Goal: Information Seeking & Learning: Learn about a topic

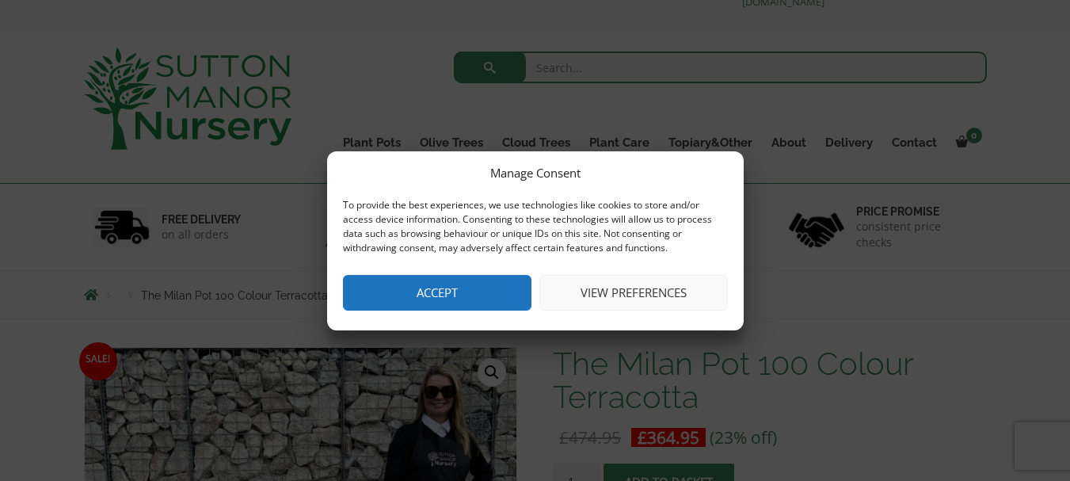
scroll to position [48, 0]
click at [676, 298] on button "View preferences" at bounding box center [633, 293] width 189 height 36
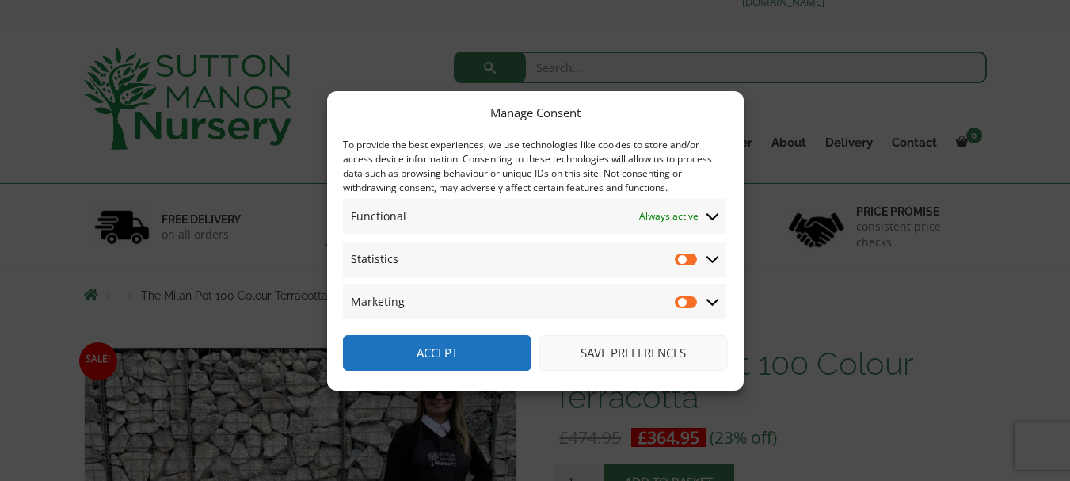
click at [635, 355] on button "Save preferences" at bounding box center [633, 353] width 189 height 36
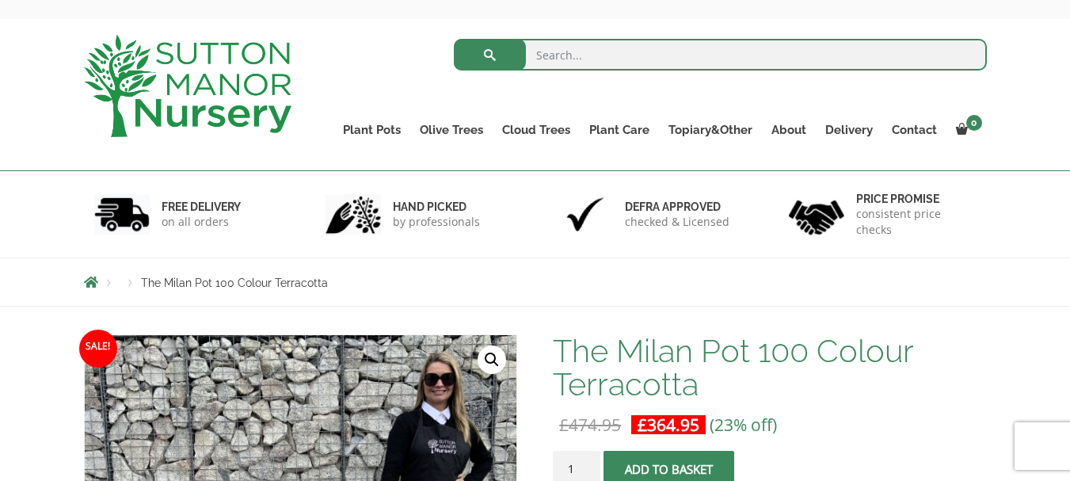
scroll to position [59, 0]
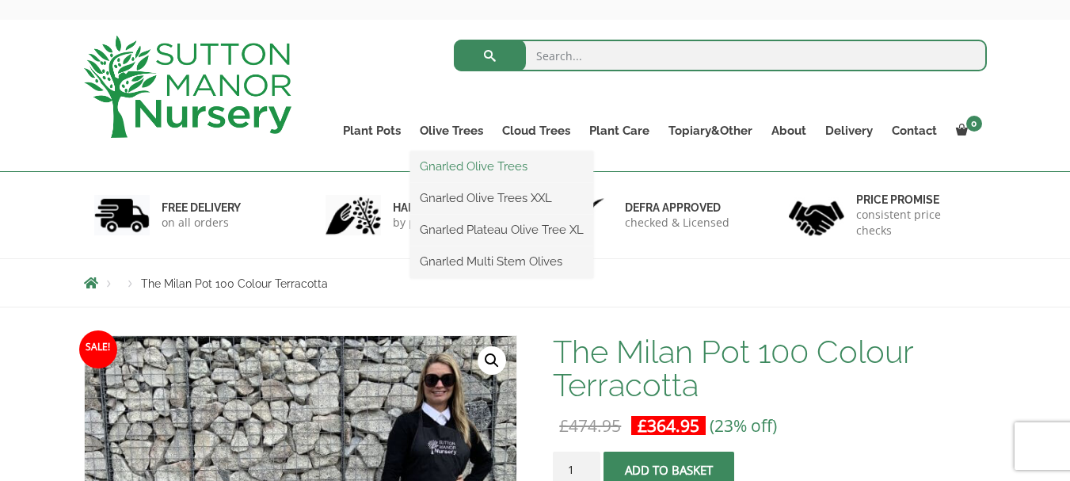
click at [470, 162] on link "Gnarled Olive Trees" at bounding box center [501, 166] width 183 height 24
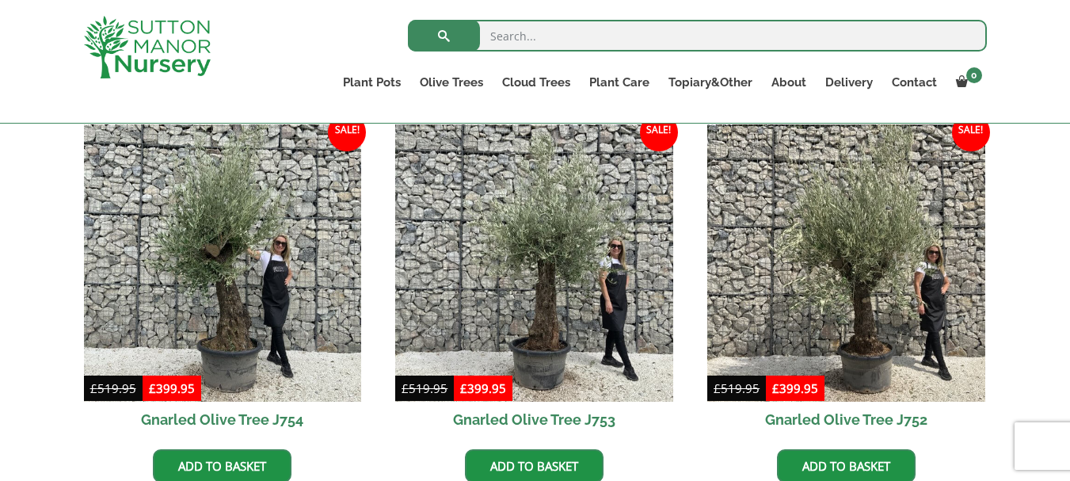
scroll to position [1581, 0]
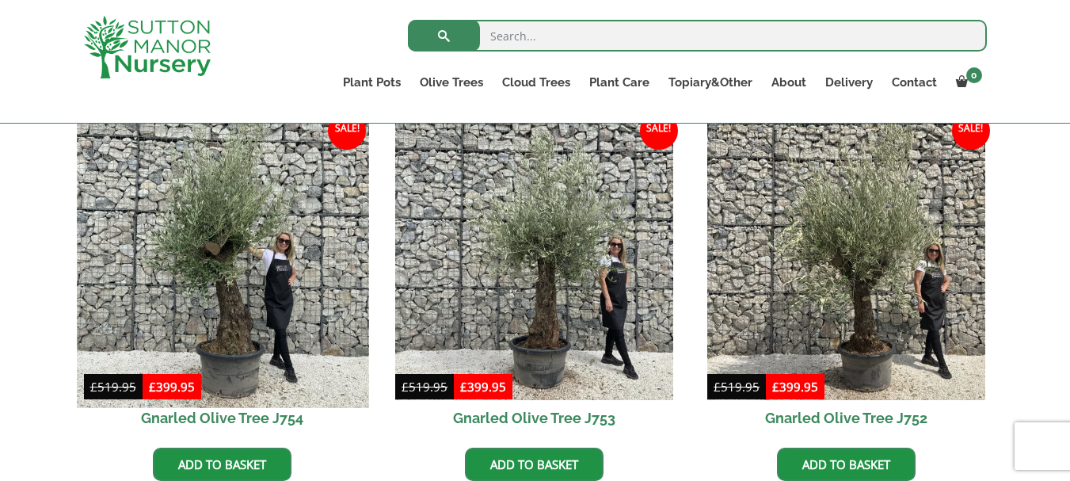
click at [238, 326] on img at bounding box center [222, 261] width 291 height 291
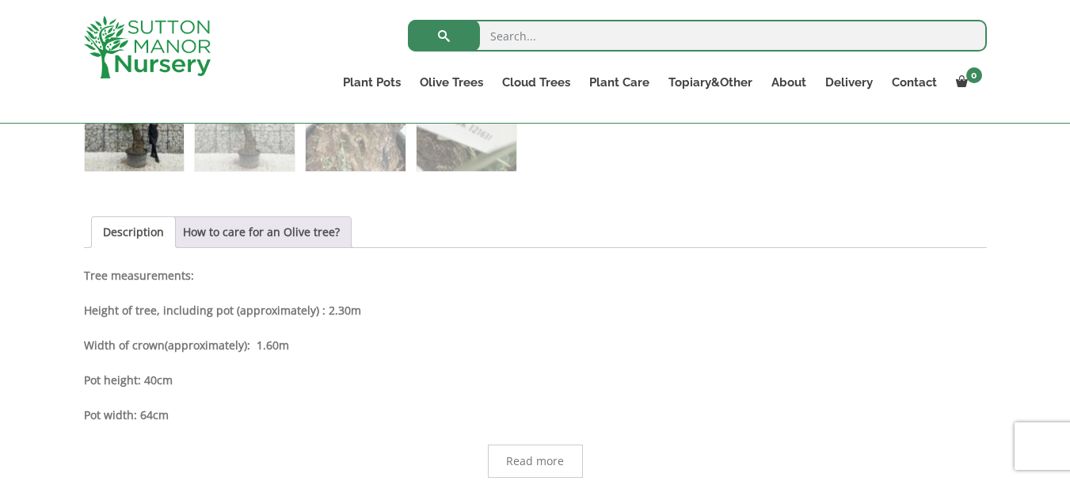
scroll to position [749, 0]
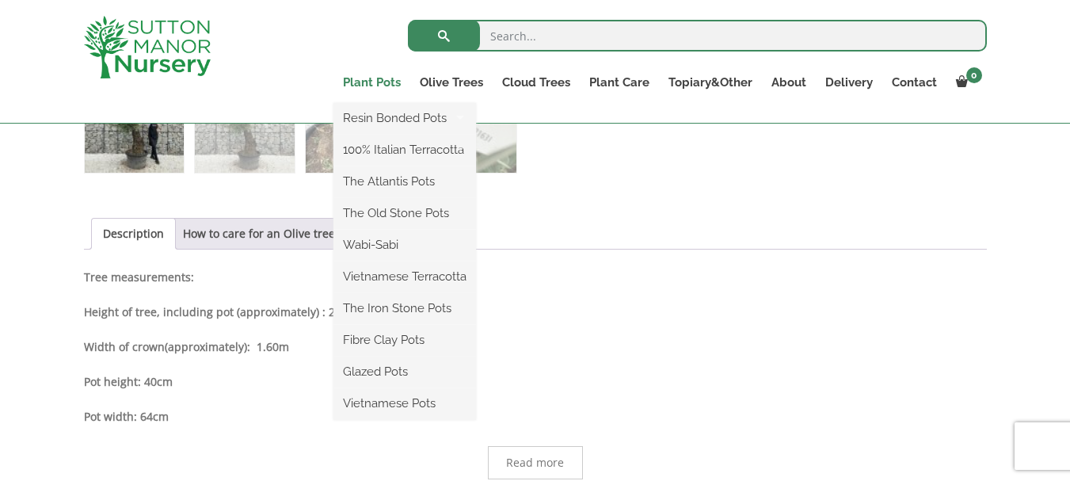
click at [375, 79] on link "Plant Pots" at bounding box center [371, 82] width 77 height 22
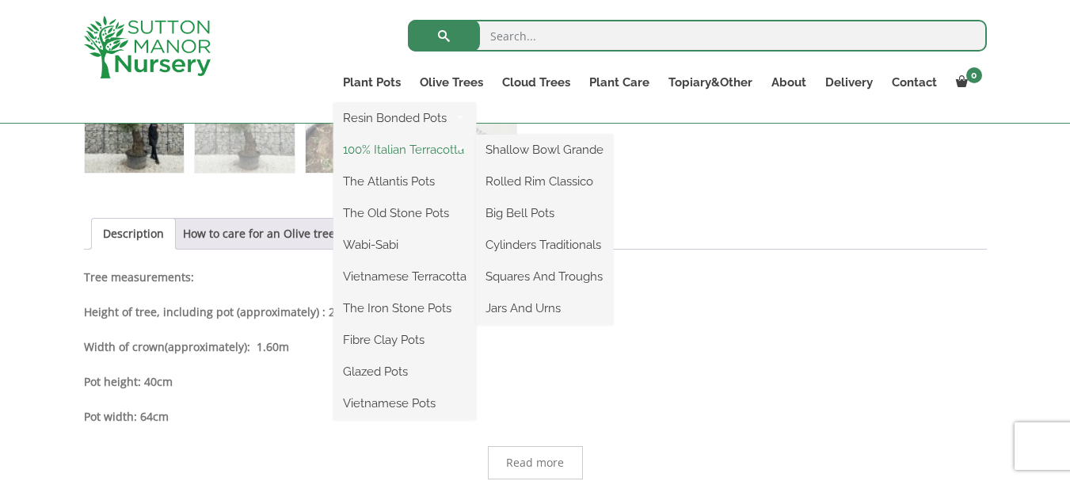
click at [397, 147] on link "100% Italian Terracotta" at bounding box center [404, 150] width 143 height 24
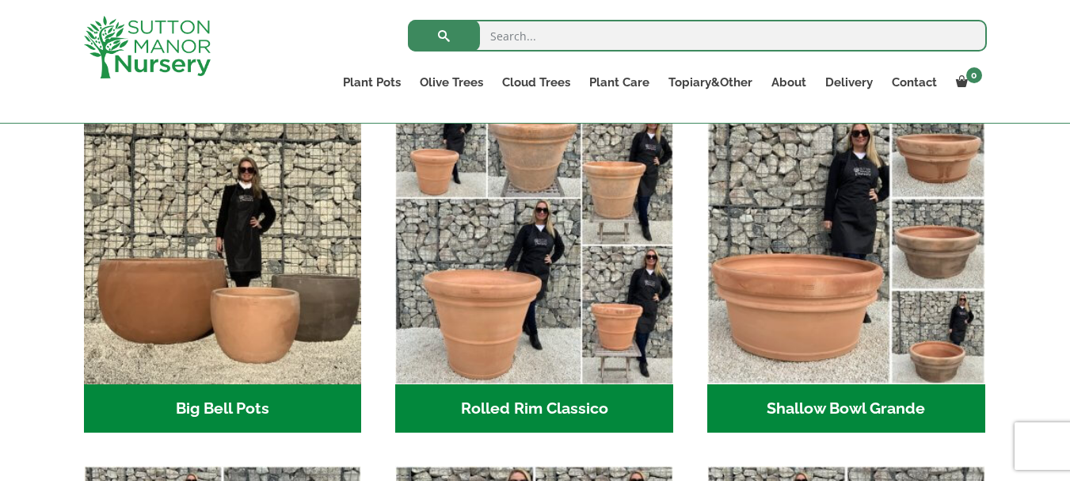
scroll to position [523, 0]
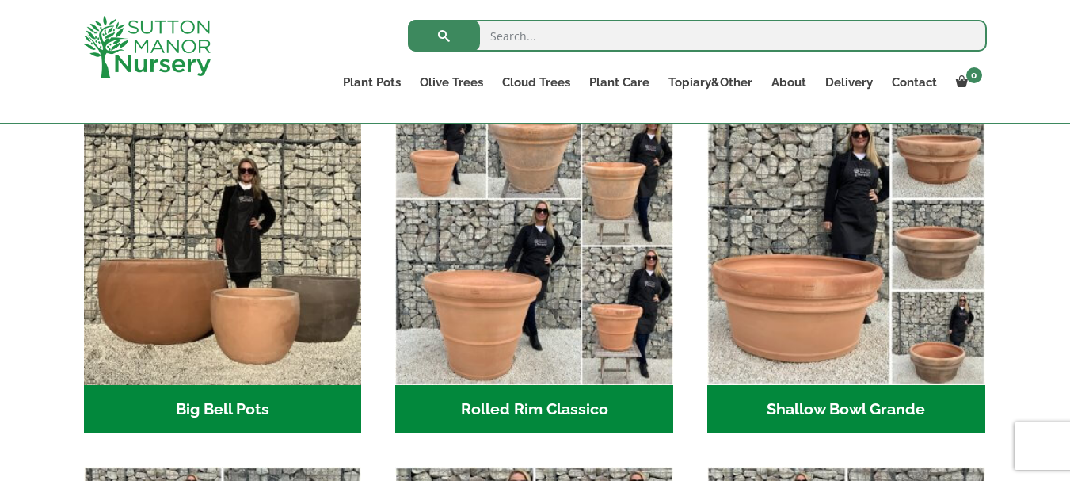
click at [832, 400] on h2 "Shallow Bowl Grande (2)" at bounding box center [846, 409] width 278 height 49
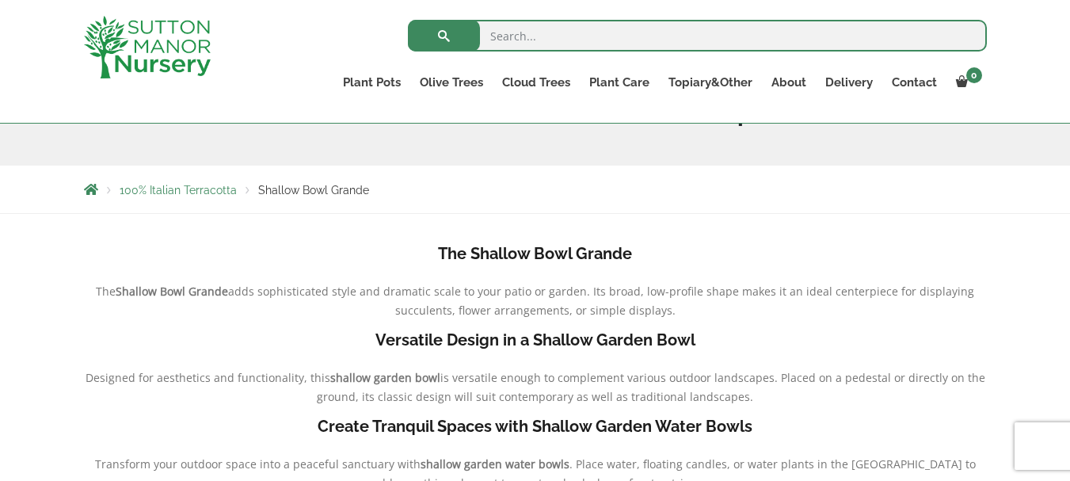
scroll to position [179, 0]
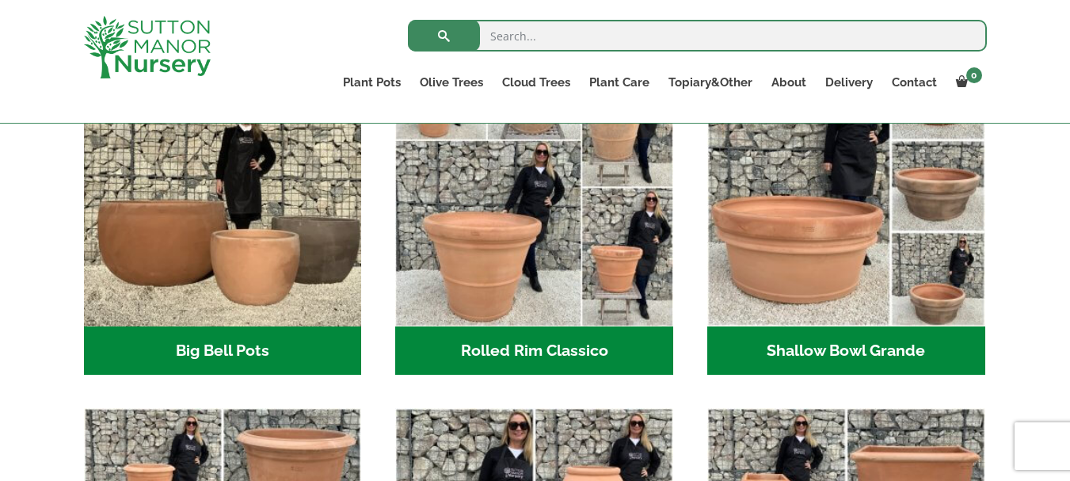
scroll to position [581, 0]
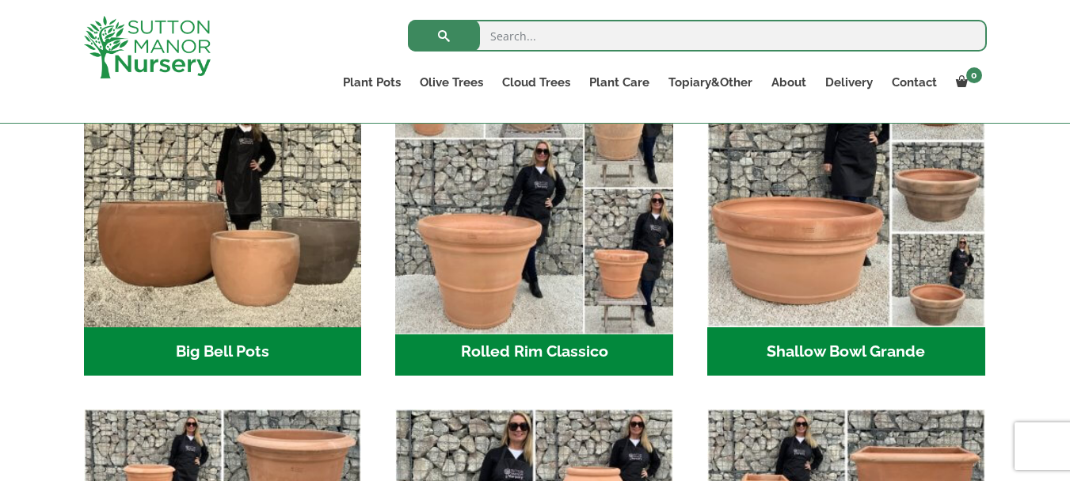
click at [492, 269] on img "Visit product category Rolled Rim Classico" at bounding box center [534, 187] width 291 height 291
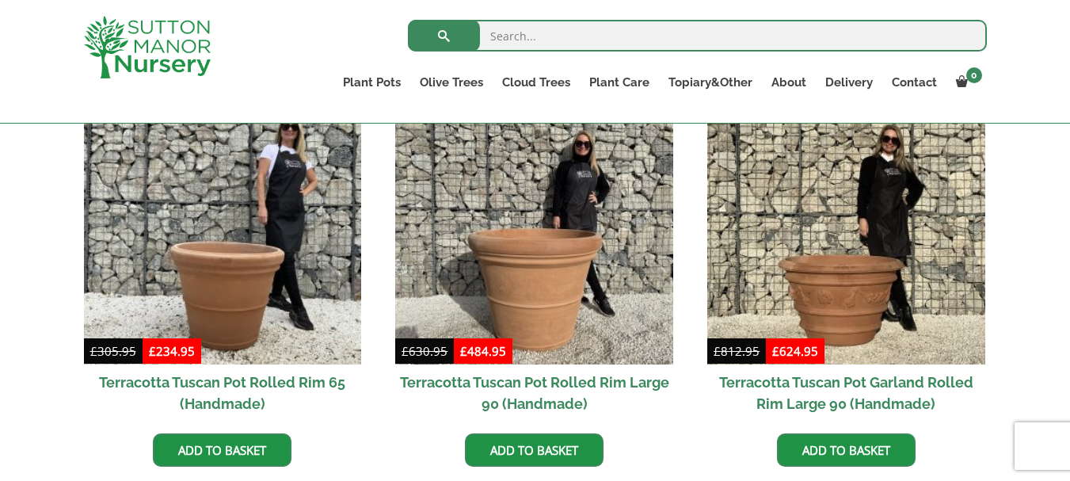
scroll to position [754, 0]
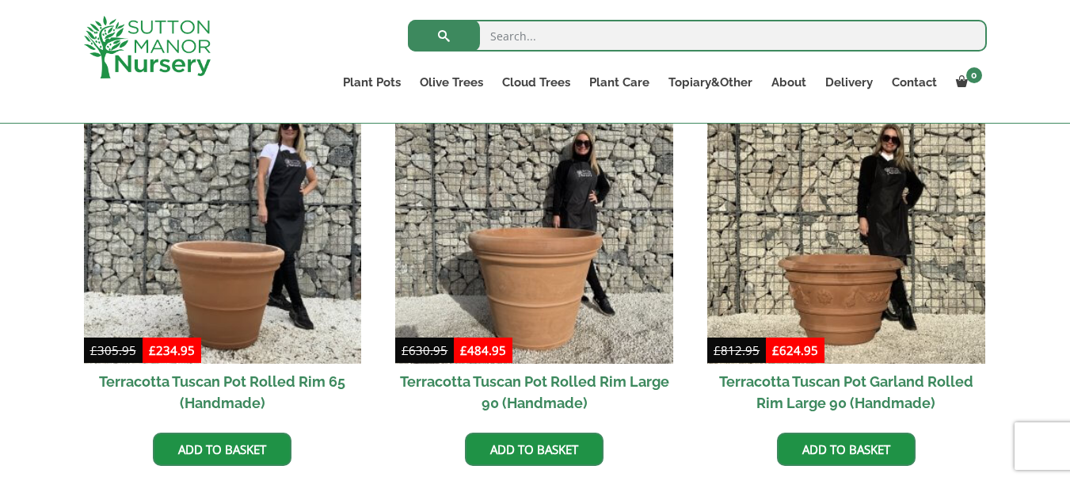
click at [520, 265] on img at bounding box center [534, 225] width 278 height 278
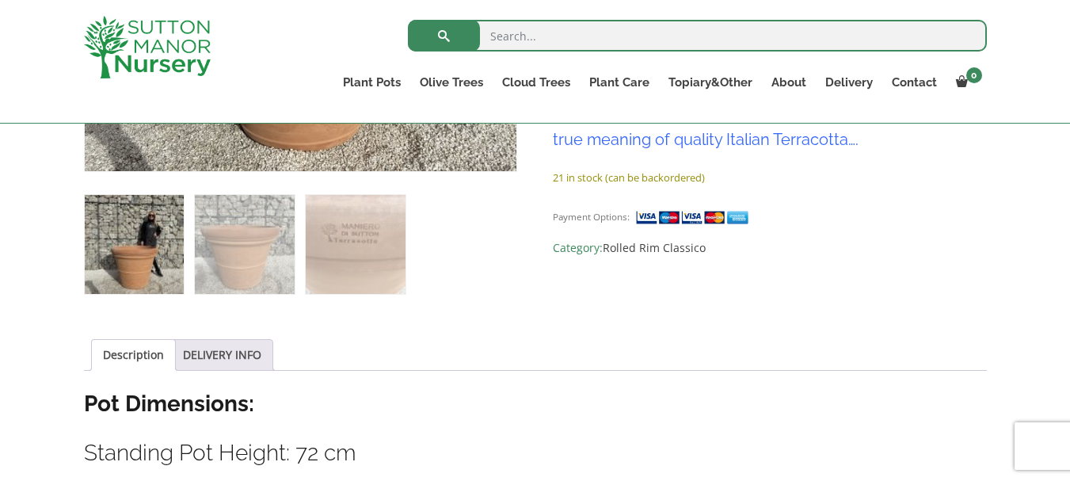
scroll to position [628, 0]
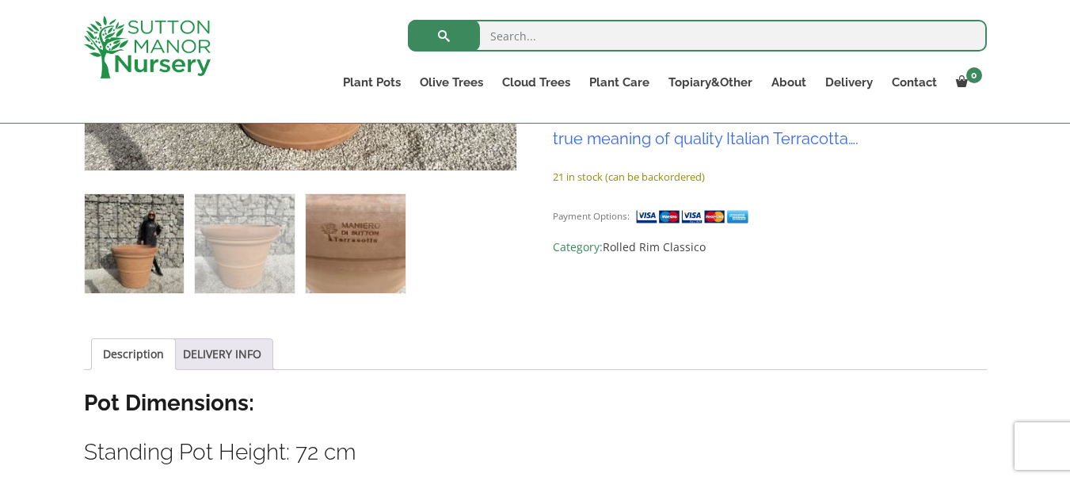
click at [368, 250] on img at bounding box center [355, 243] width 99 height 99
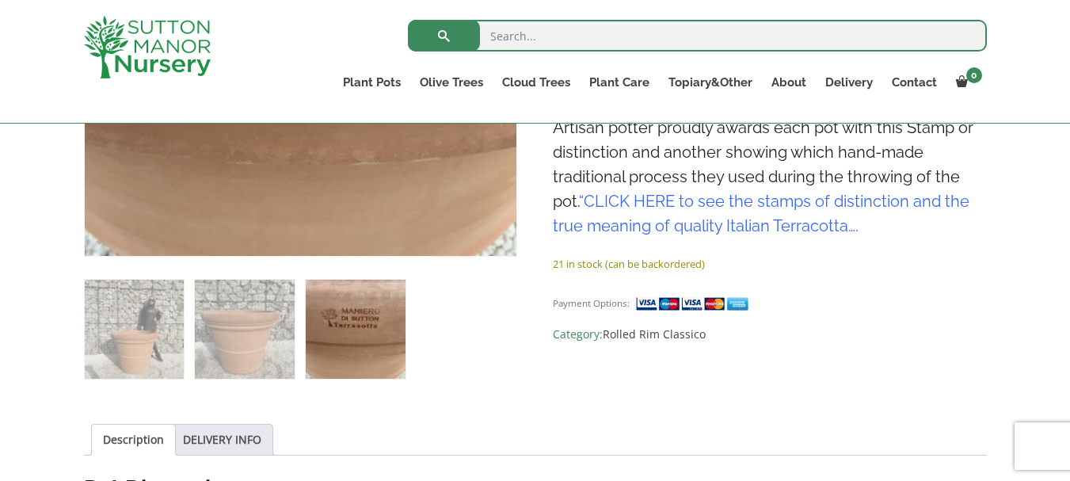
scroll to position [543, 0]
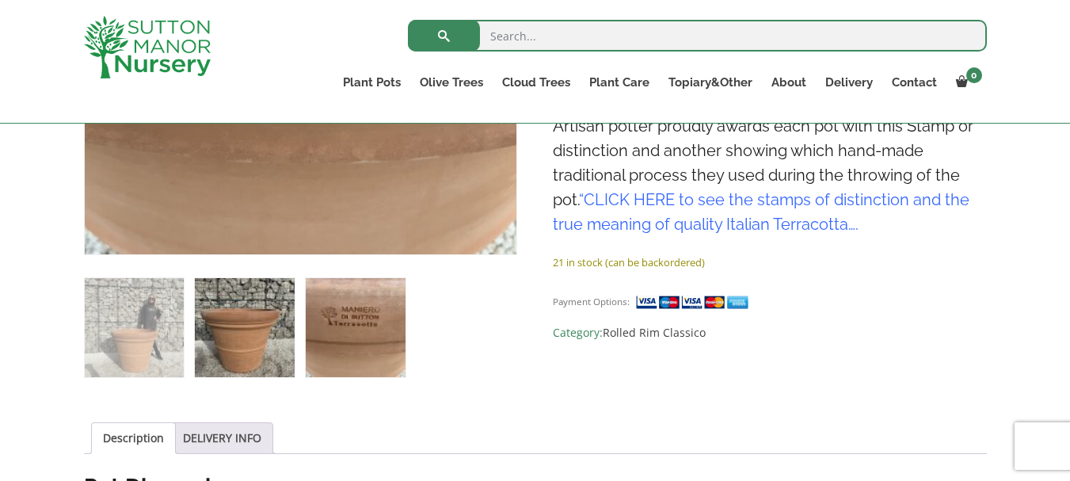
click at [236, 312] on img at bounding box center [244, 327] width 99 height 99
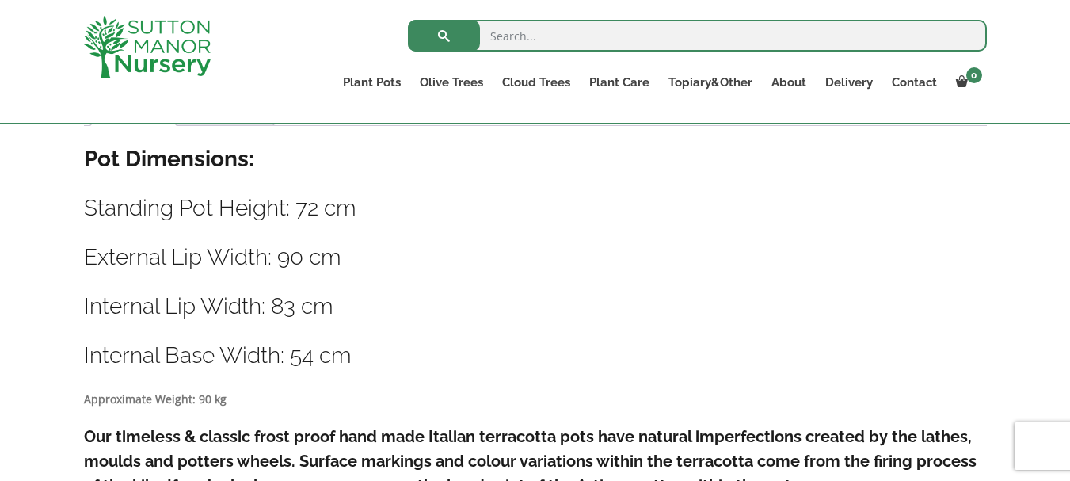
scroll to position [871, 0]
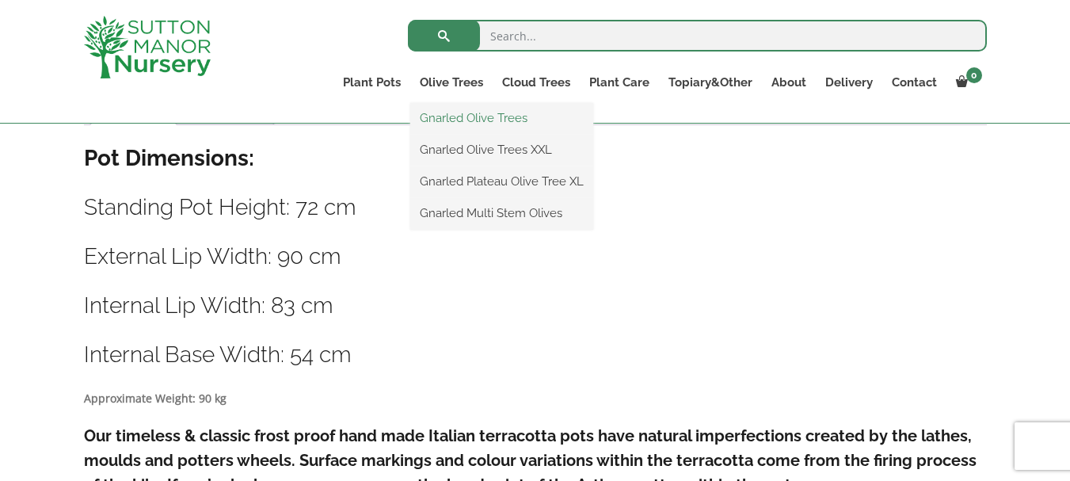
click at [459, 122] on link "Gnarled Olive Trees" at bounding box center [501, 118] width 183 height 24
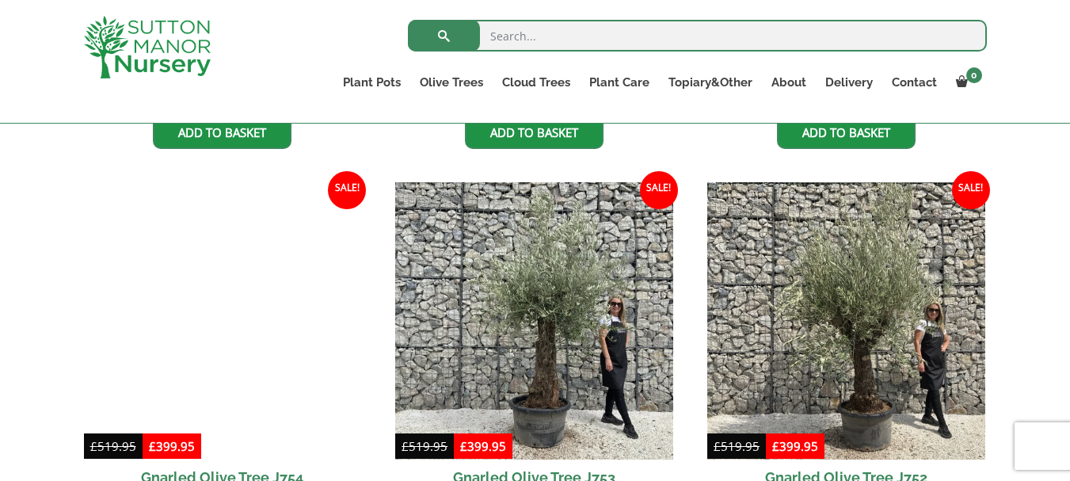
scroll to position [1522, 0]
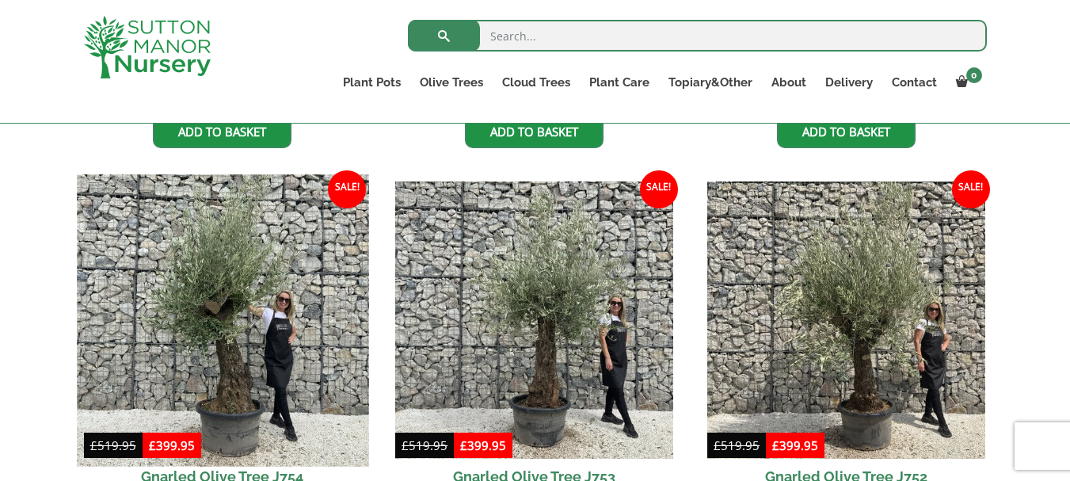
click at [226, 393] on img at bounding box center [222, 319] width 291 height 291
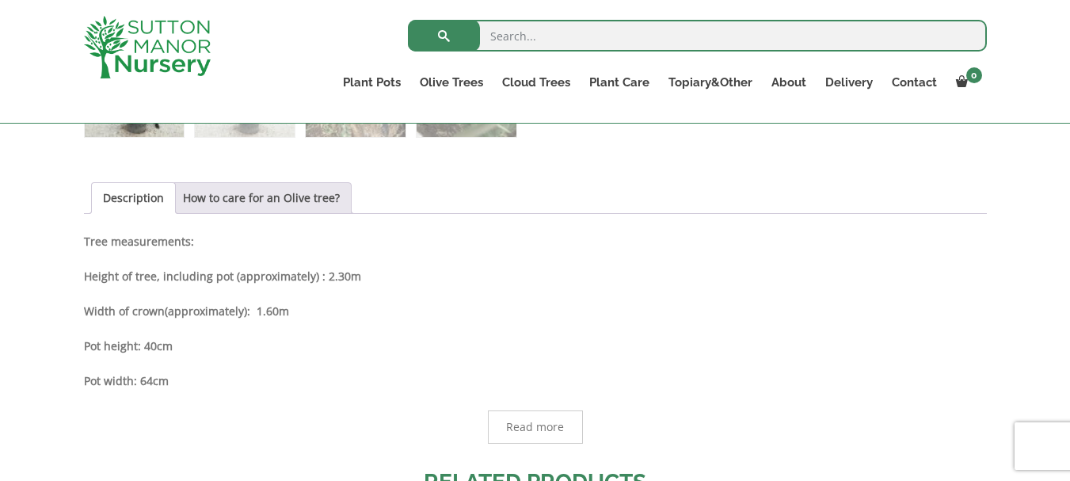
scroll to position [785, 0]
click at [289, 192] on link "How to care for an Olive tree?" at bounding box center [261, 197] width 157 height 30
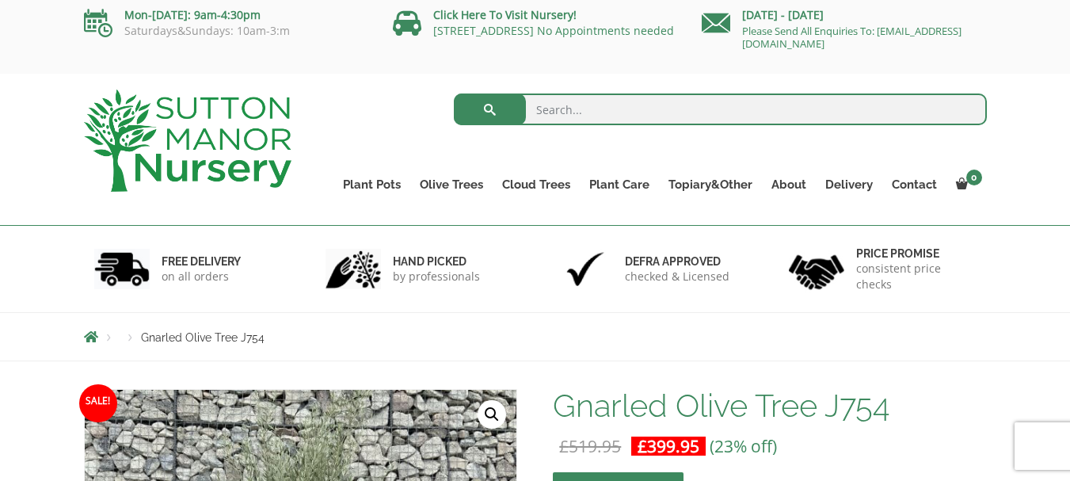
scroll to position [5, 0]
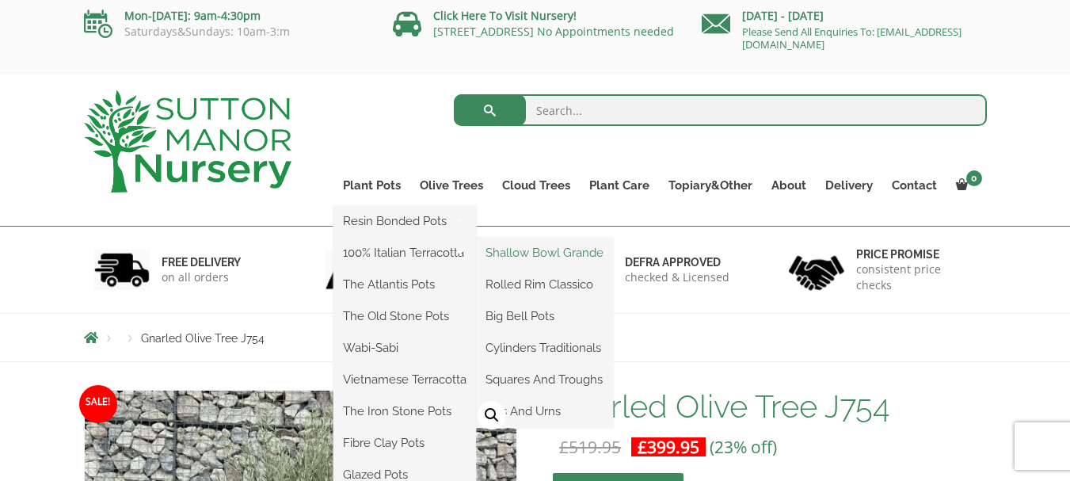
click at [551, 253] on link "Shallow Bowl Grande" at bounding box center [544, 253] width 137 height 24
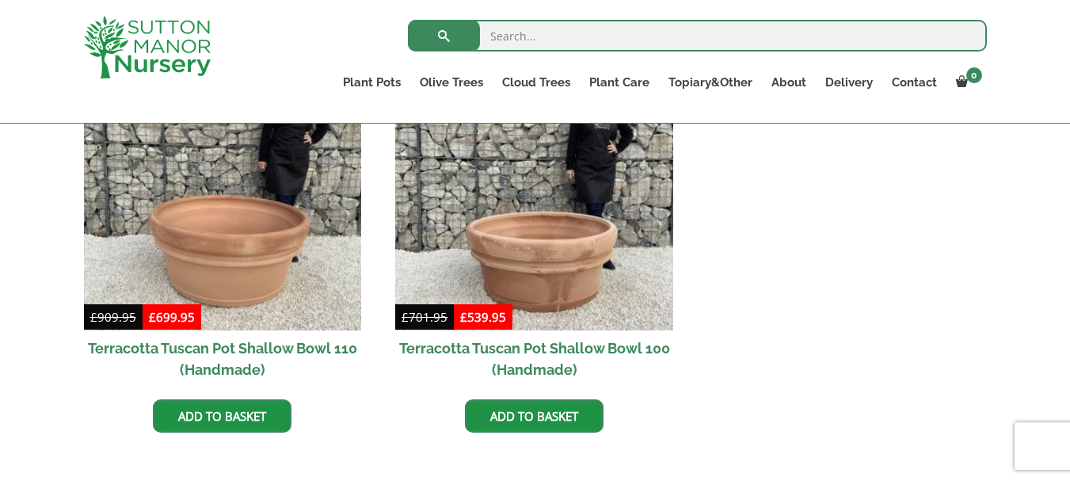
scroll to position [788, 0]
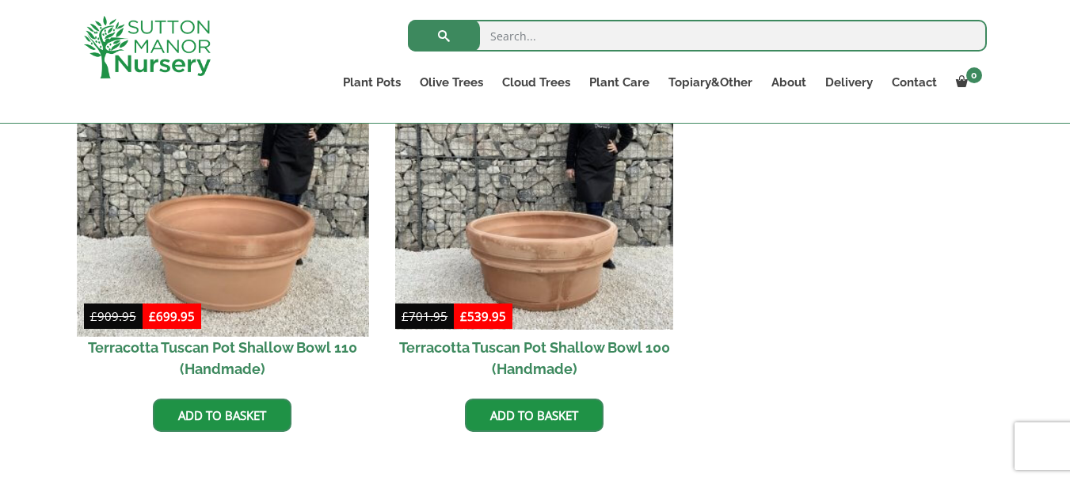
click at [211, 222] on img at bounding box center [222, 189] width 291 height 291
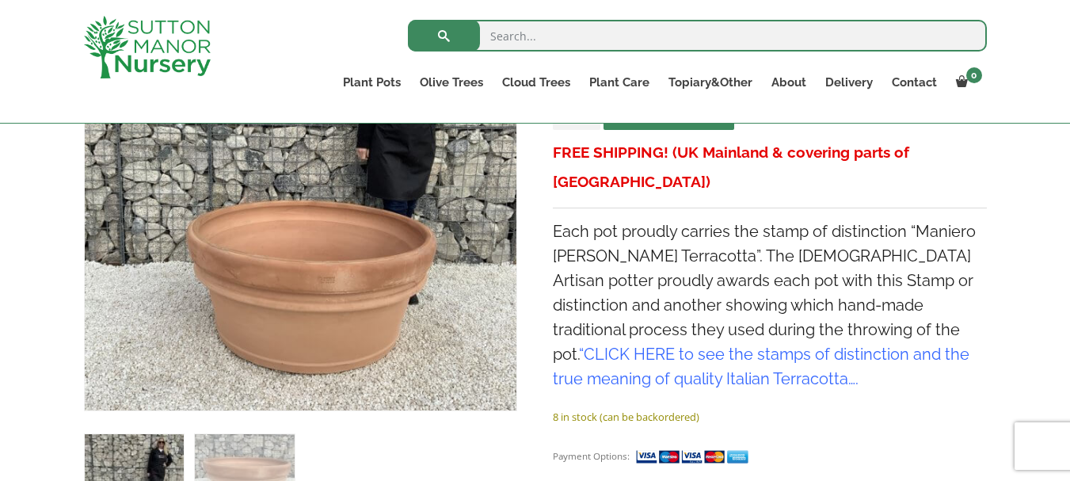
scroll to position [387, 0]
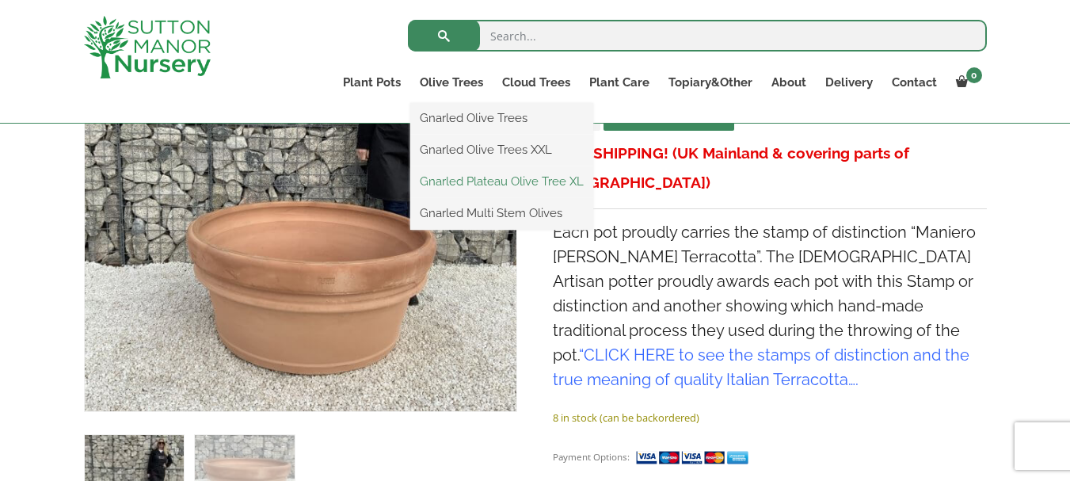
click at [463, 177] on link "Gnarled Plateau Olive Tree XL" at bounding box center [501, 182] width 183 height 24
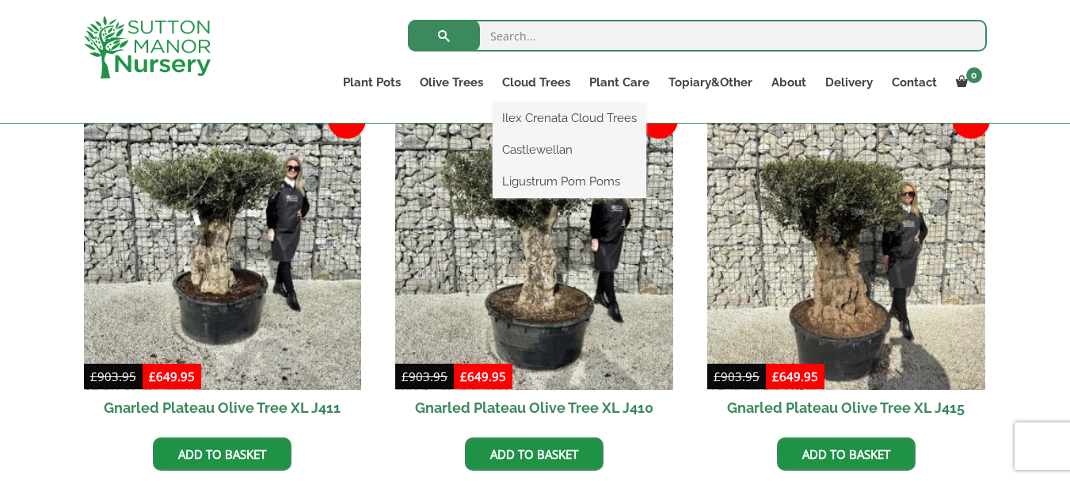
scroll to position [699, 0]
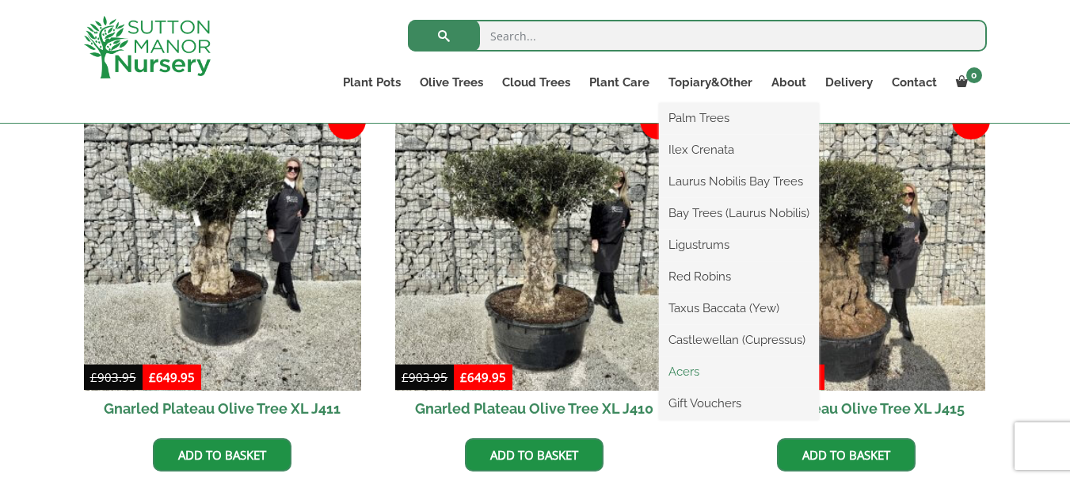
click at [687, 371] on link "Acers" at bounding box center [739, 372] width 160 height 24
